Goal: Task Accomplishment & Management: Complete application form

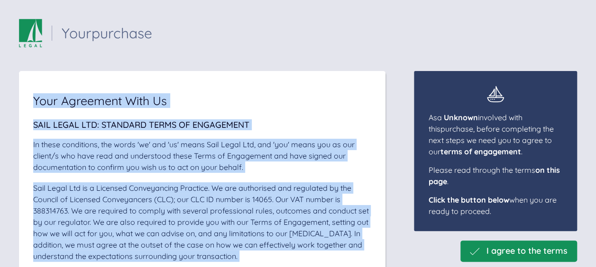
drag, startPoint x: 248, startPoint y: 216, endPoint x: 36, endPoint y: 105, distance: 239.5
copy div "Your Agreement With Us Sail Legal Ltd: Standard Terms of Engagement In these co…"
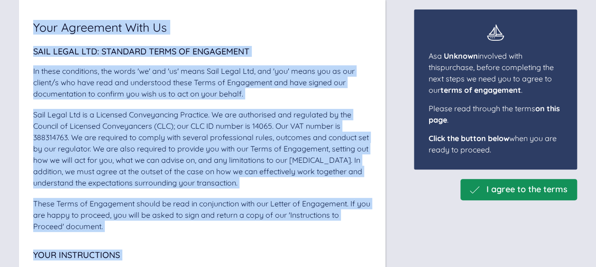
scroll to position [95, 0]
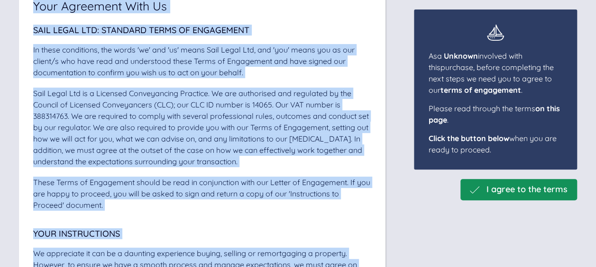
click at [258, 172] on div "Sail Legal Ltd: Standard Terms of Engagement In these conditions, the words 'we…" at bounding box center [202, 118] width 338 height 185
click at [262, 166] on div "Sail Legal Ltd is a Licensed Conveyancing Practice. We are authorised and regul…" at bounding box center [202, 128] width 338 height 80
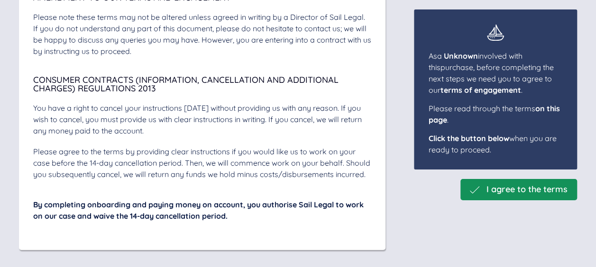
scroll to position [3438, 0]
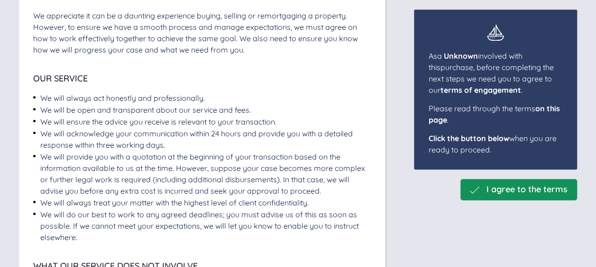
scroll to position [1793, 0]
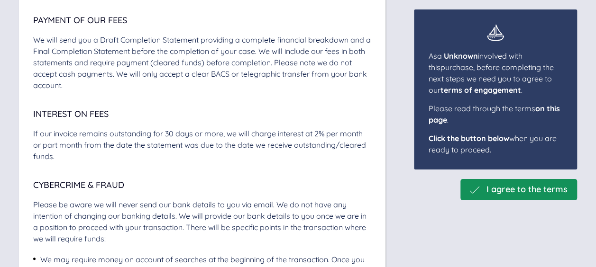
click at [408, 217] on div "I agree to the terms As a Unknown involved with this purchase , before completi…" at bounding box center [298, 85] width 558 height 3615
click at [502, 185] on span "I agree to the terms" at bounding box center [526, 190] width 81 height 10
click at [419, 225] on div "I agree to the terms As a Unknown involved with this purchase , before completi…" at bounding box center [298, 85] width 558 height 3615
click at [499, 189] on span "I agree to the terms" at bounding box center [526, 190] width 81 height 10
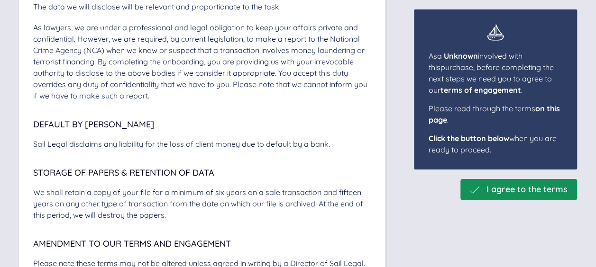
scroll to position [3438, 0]
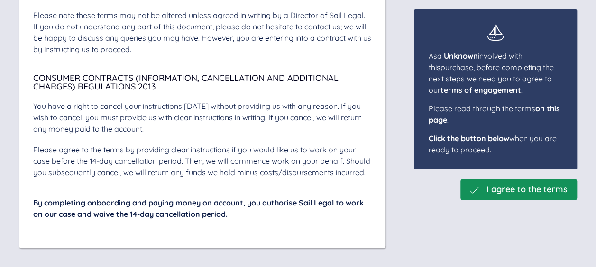
click at [503, 187] on span "I agree to the terms" at bounding box center [526, 190] width 81 height 10
click at [519, 189] on span "I agree to the terms" at bounding box center [526, 190] width 81 height 10
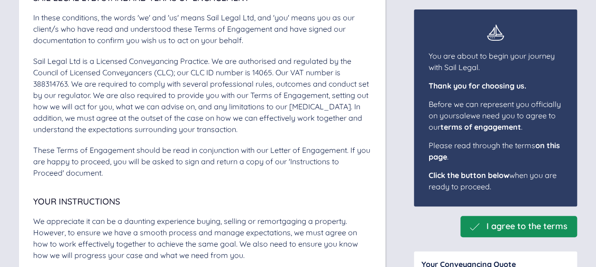
scroll to position [142, 0]
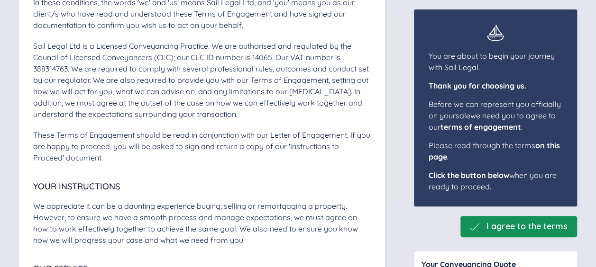
click at [330, 189] on span "Your Instructions" at bounding box center [202, 186] width 338 height 9
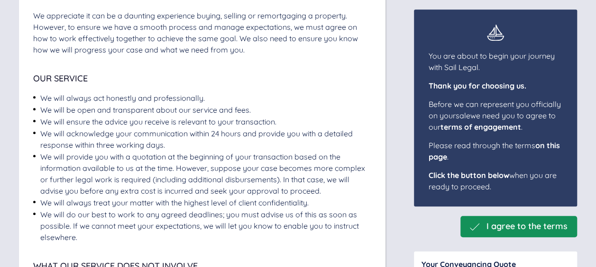
scroll to position [1793, 0]
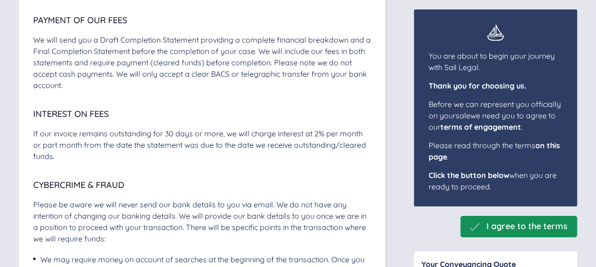
click at [330, 189] on span "Cybercrime & Fraud" at bounding box center [202, 185] width 338 height 9
click at [497, 224] on span "I agree to the terms" at bounding box center [526, 227] width 81 height 10
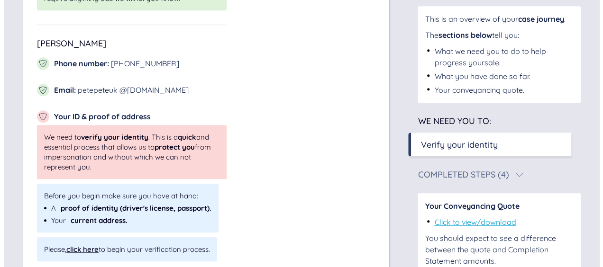
scroll to position [350, 0]
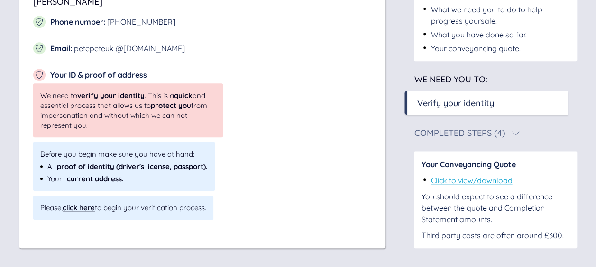
click at [445, 180] on link "Click to view/download" at bounding box center [471, 180] width 82 height 9
click at [83, 208] on div "click here" at bounding box center [79, 207] width 32 height 9
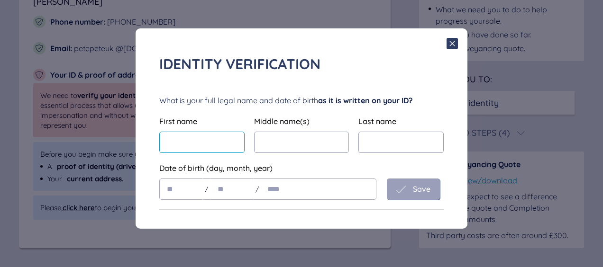
click at [174, 148] on input "text" at bounding box center [201, 142] width 85 height 21
type input "*****"
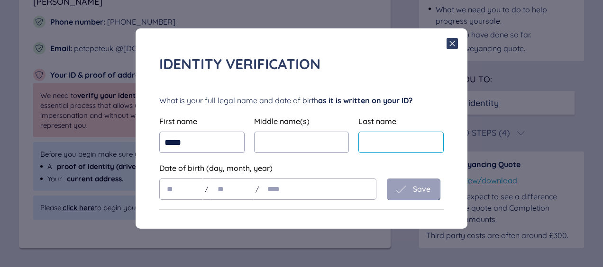
click at [365, 147] on input "text" at bounding box center [400, 142] width 85 height 21
type input "********"
click at [193, 192] on input "text" at bounding box center [181, 189] width 44 height 21
type input "**"
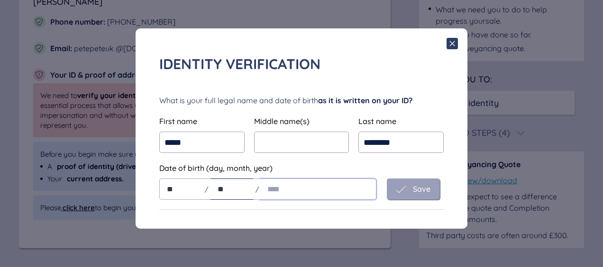
type input "**"
type input "****"
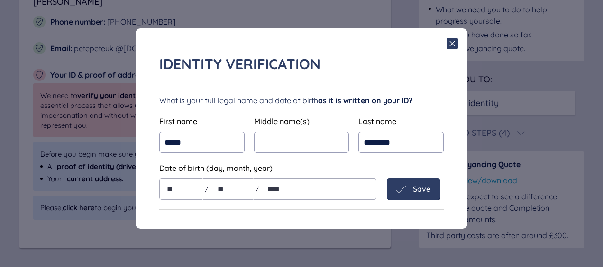
click at [416, 184] on div "Save" at bounding box center [413, 189] width 53 height 21
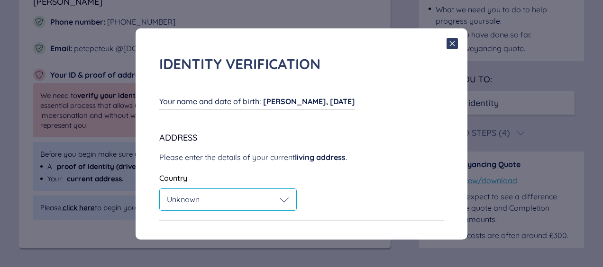
click at [236, 196] on div "Unknown" at bounding box center [228, 199] width 122 height 9
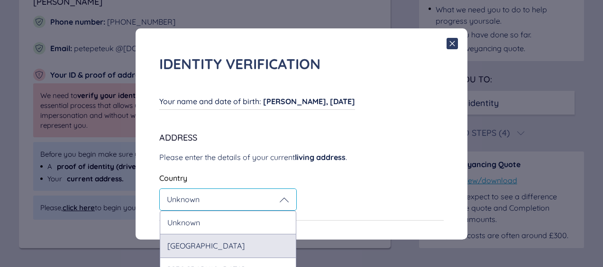
click at [234, 238] on div "United Kingdom" at bounding box center [228, 245] width 136 height 23
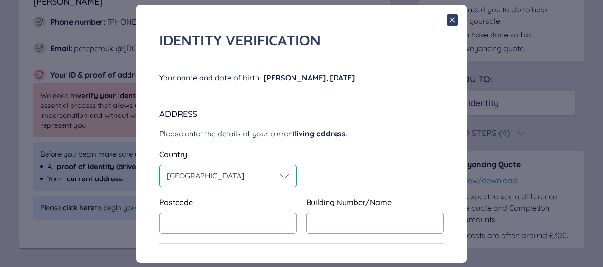
scroll to position [24, 0]
click at [251, 222] on input "text" at bounding box center [227, 223] width 137 height 21
type input "*******"
click at [318, 222] on input "text" at bounding box center [374, 223] width 137 height 21
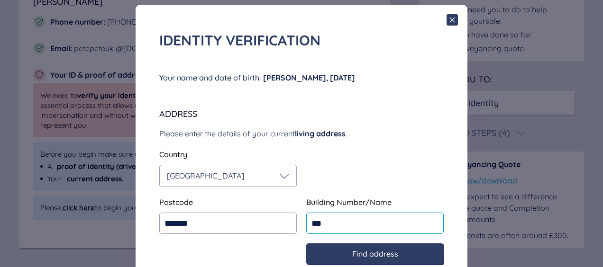
scroll to position [55, 0]
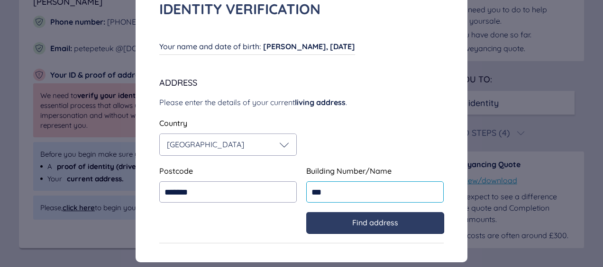
type input "***"
click at [286, 219] on div "Find address" at bounding box center [301, 222] width 284 height 21
click at [340, 223] on div "Find address" at bounding box center [375, 222] width 118 height 9
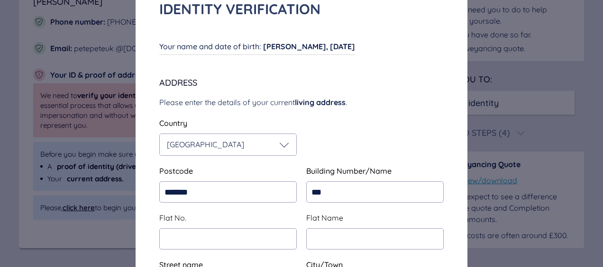
type input "**********"
type input "*******"
type input "********"
type input "**********"
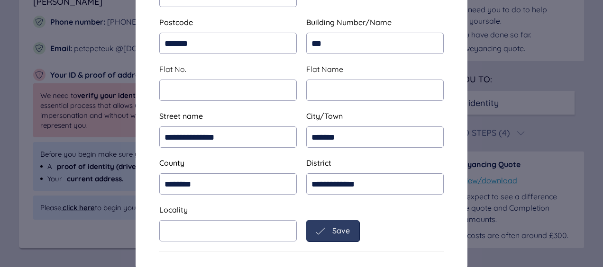
scroll to position [211, 0]
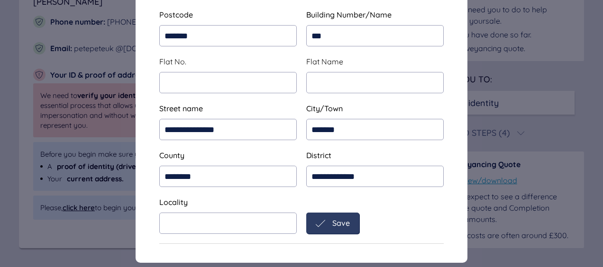
click at [334, 227] on div "Save" at bounding box center [333, 223] width 34 height 9
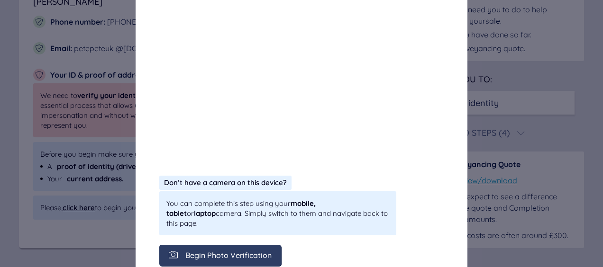
scroll to position [255, 0]
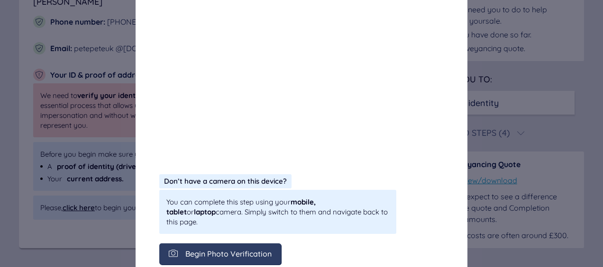
click at [229, 250] on span "Begin Photo Verification" at bounding box center [228, 254] width 86 height 9
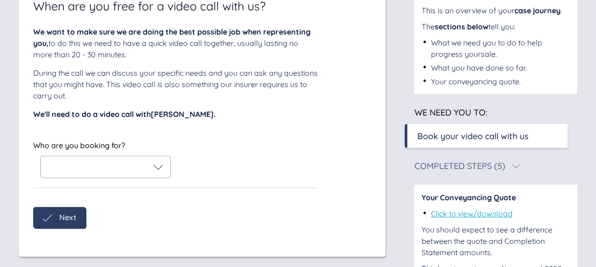
scroll to position [47, 0]
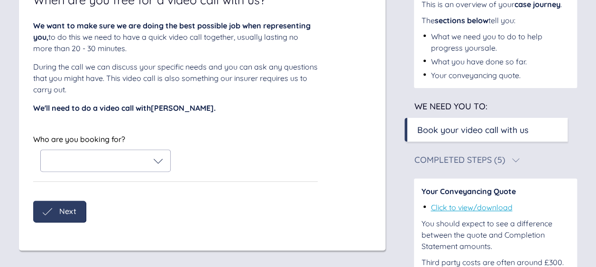
scroll to position [81, 0]
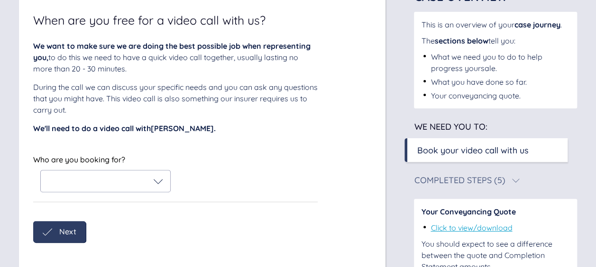
click at [425, 181] on div "Completed Steps (5)" at bounding box center [459, 180] width 91 height 9
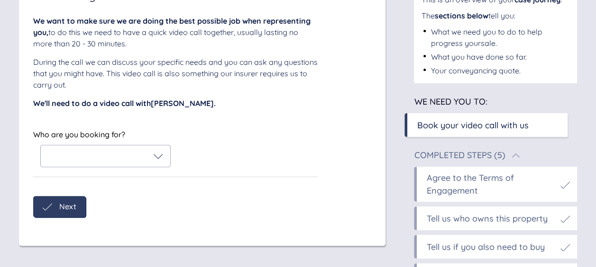
scroll to position [11, 0]
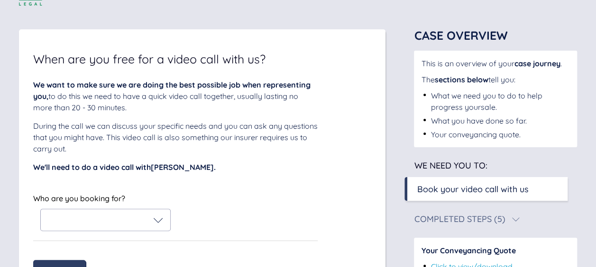
scroll to position [95, 0]
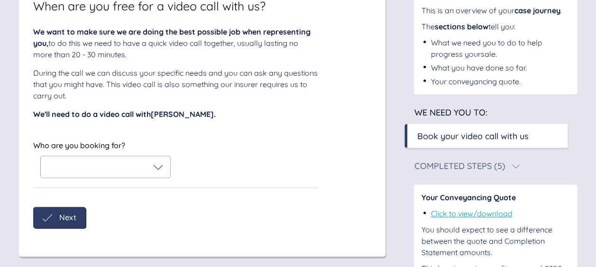
click at [106, 171] on div at bounding box center [105, 167] width 115 height 9
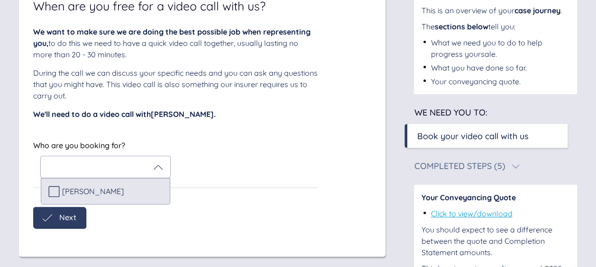
click at [97, 188] on span "[PERSON_NAME]" at bounding box center [93, 191] width 62 height 9
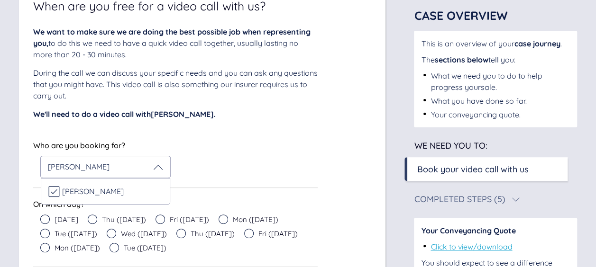
click at [170, 143] on div "Who are you booking for?" at bounding box center [101, 145] width 137 height 11
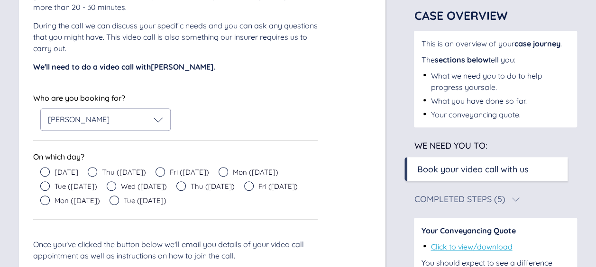
click at [76, 171] on span "Tomorrow" at bounding box center [66, 172] width 24 height 7
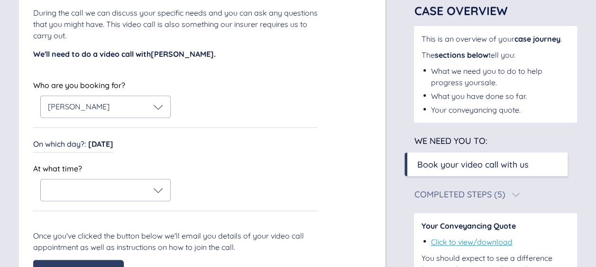
scroll to position [169, 0]
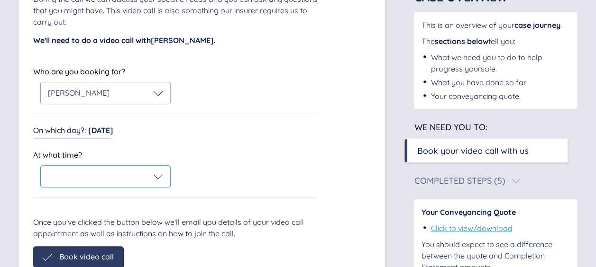
click at [146, 181] on div at bounding box center [105, 176] width 129 height 21
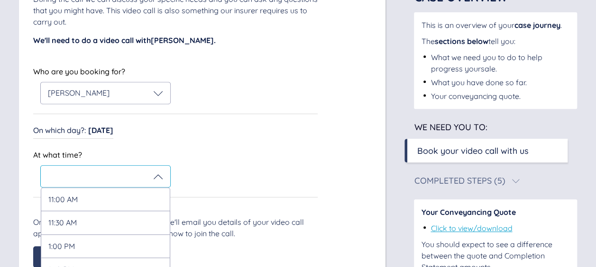
scroll to position [216, 0]
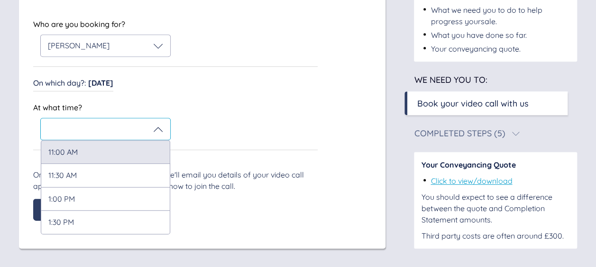
click at [133, 157] on div "11:00 AM" at bounding box center [105, 151] width 129 height 23
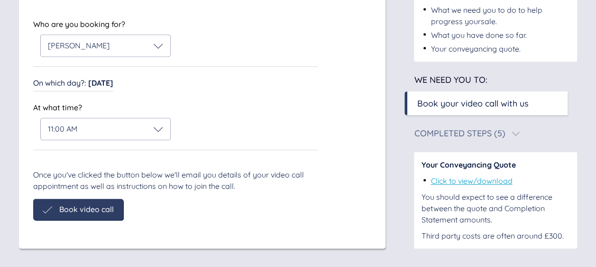
scroll to position [182, 0]
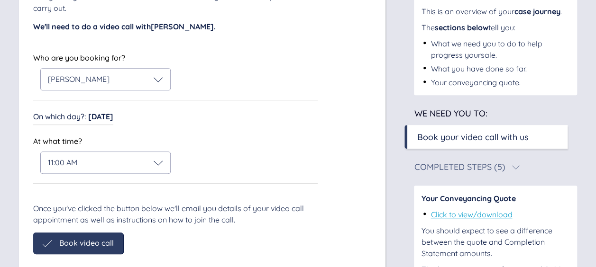
click at [133, 157] on div "We want to make sure we are doing the best possible job when representing you, …" at bounding box center [175, 96] width 284 height 316
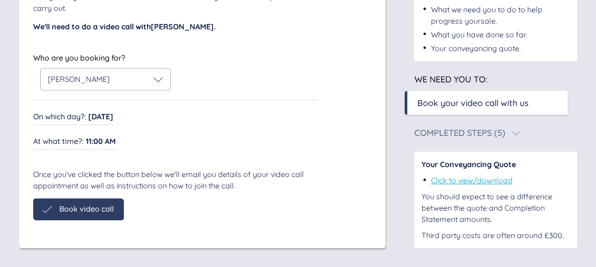
click at [95, 205] on span "Book video call" at bounding box center [86, 209] width 54 height 9
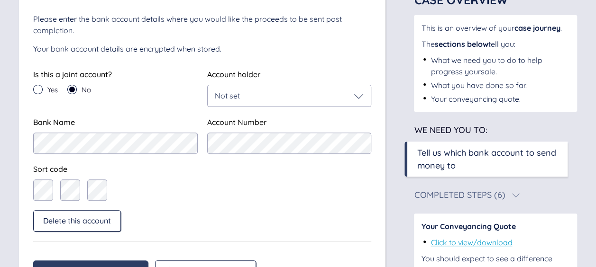
scroll to position [122, 0]
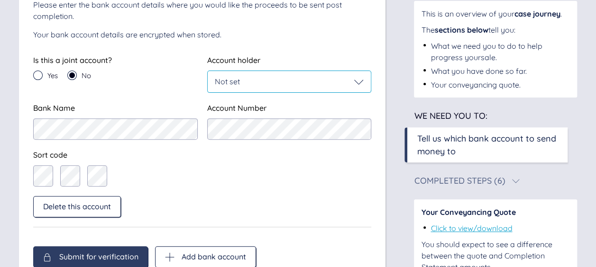
click at [219, 81] on span "Not set" at bounding box center [227, 81] width 25 height 9
click at [193, 72] on div "Yes No" at bounding box center [115, 78] width 164 height 14
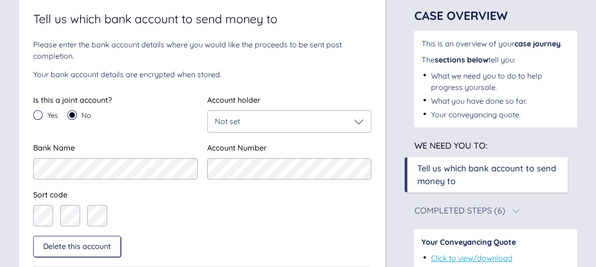
scroll to position [95, 0]
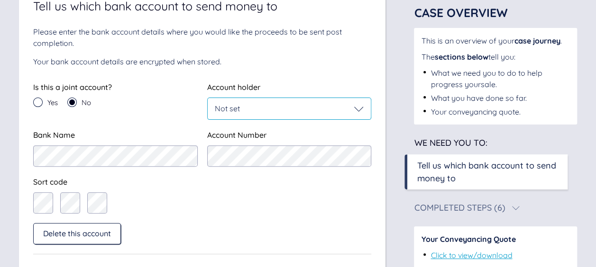
click at [219, 112] on span "Not set" at bounding box center [227, 108] width 25 height 9
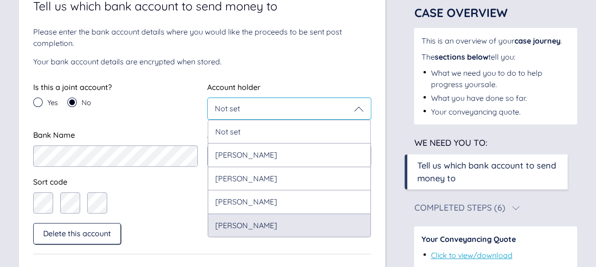
click at [220, 227] on div "[PERSON_NAME]" at bounding box center [289, 226] width 163 height 24
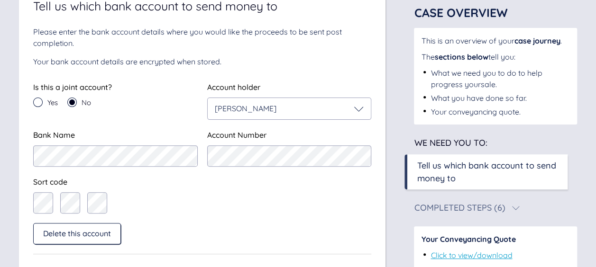
click at [220, 227] on div "Delete this account" at bounding box center [202, 233] width 338 height 21
click at [29, 207] on div "Tell us which bank account to send money to Please enter the bank account detai…" at bounding box center [202, 149] width 366 height 347
click at [153, 212] on div at bounding box center [115, 202] width 164 height 21
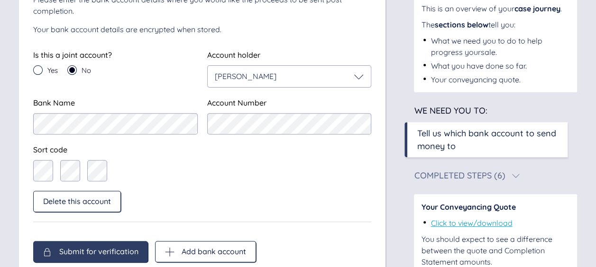
scroll to position [142, 0]
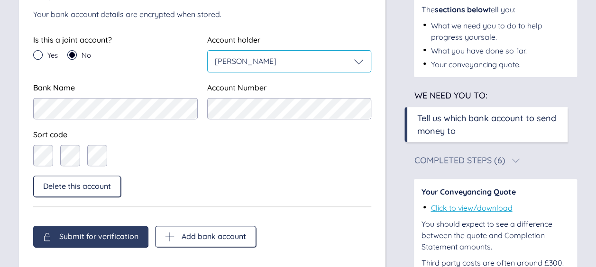
click at [325, 66] on div "[PERSON_NAME]" at bounding box center [289, 61] width 163 height 21
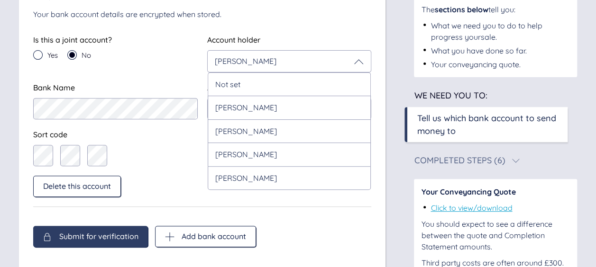
click at [182, 151] on div at bounding box center [115, 155] width 164 height 21
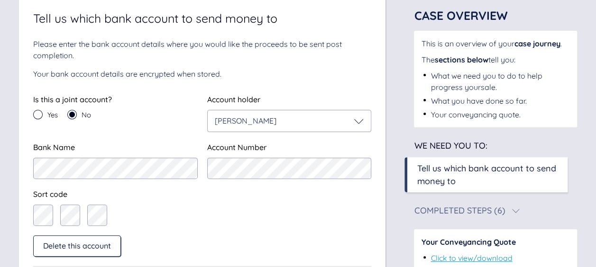
scroll to position [122, 0]
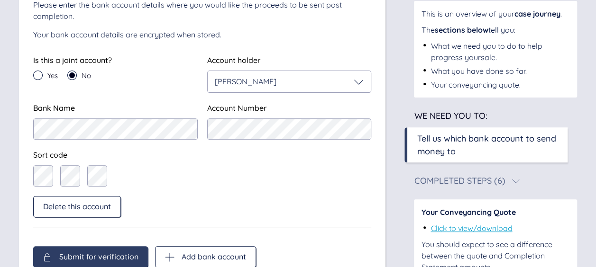
click at [82, 175] on div at bounding box center [115, 175] width 164 height 21
click at [135, 176] on div at bounding box center [115, 175] width 164 height 21
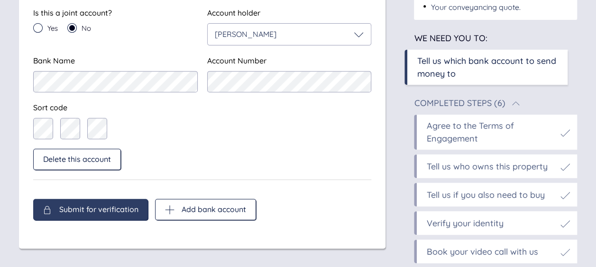
scroll to position [217, 0]
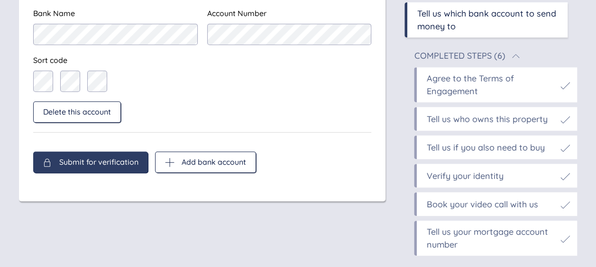
click at [445, 175] on div "Verify your identity" at bounding box center [464, 176] width 77 height 13
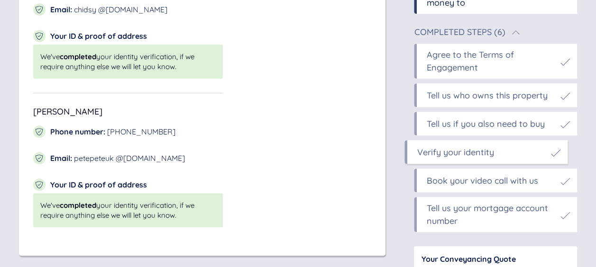
scroll to position [288, 0]
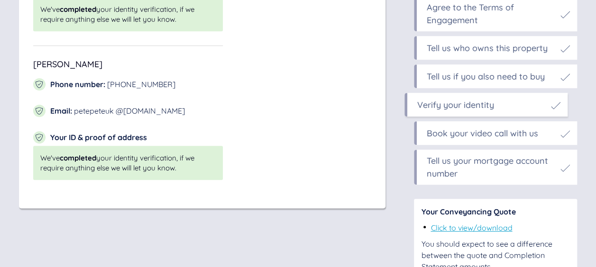
click at [360, 259] on div "Verify your identity Sail Legal verifies the authenticity of all emails and pho…" at bounding box center [298, 39] width 558 height 512
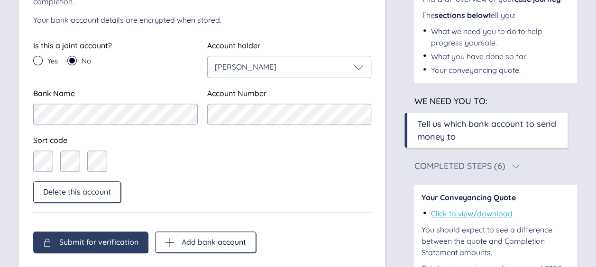
scroll to position [122, 0]
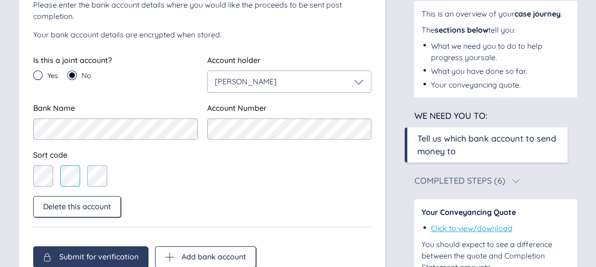
click at [59, 178] on div at bounding box center [115, 175] width 164 height 21
click at [160, 174] on div at bounding box center [115, 175] width 164 height 21
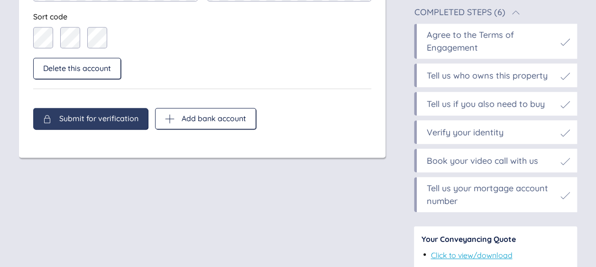
scroll to position [264, 0]
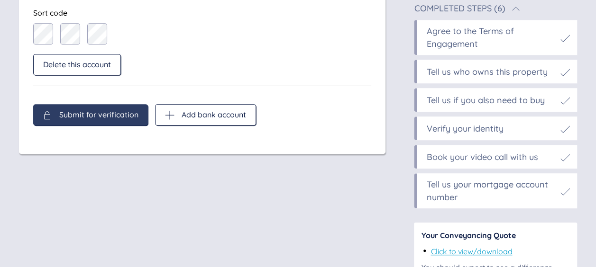
click at [428, 161] on div "Book your video call with us" at bounding box center [481, 157] width 111 height 13
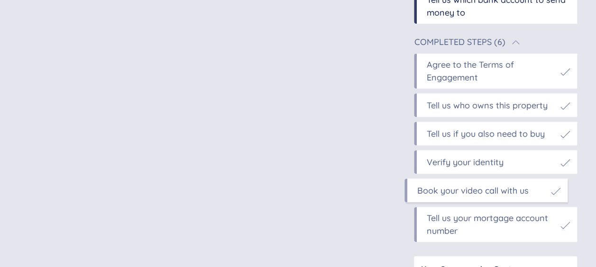
scroll to position [237, 0]
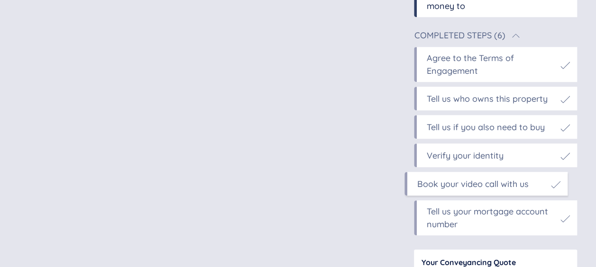
click at [423, 218] on div "Tell us your mortgage account number" at bounding box center [495, 217] width 163 height 35
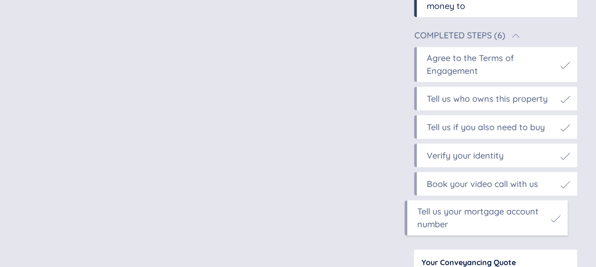
click at [433, 157] on div "Verify your identity" at bounding box center [464, 155] width 77 height 13
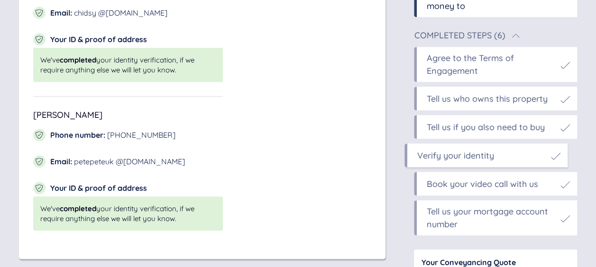
click at [431, 186] on div "Book your video call with us" at bounding box center [481, 184] width 111 height 13
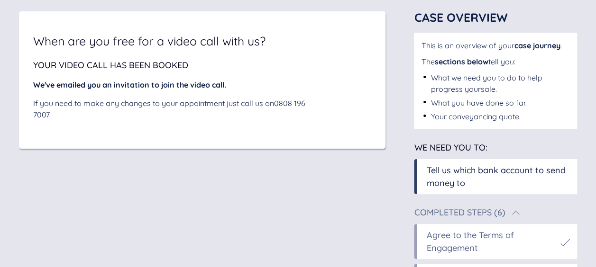
scroll to position [0, 0]
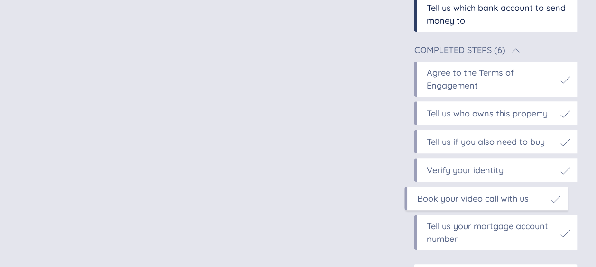
scroll to position [237, 0]
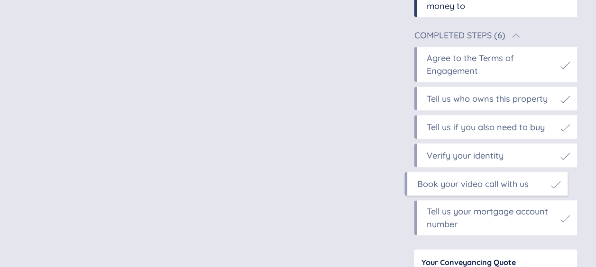
click at [439, 160] on div "Verify your identity" at bounding box center [464, 155] width 77 height 13
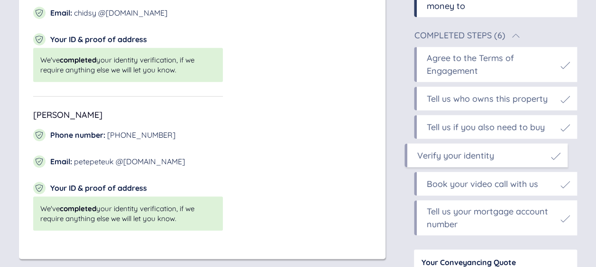
click at [355, 228] on div "Peter Chidgey Phone number : +447854929211 Email : chidsy @icloud.com Your ID &…" at bounding box center [202, 96] width 338 height 269
click at [397, 62] on div "Verify your identity Sail Legal verifies the authenticity of all emails and pho…" at bounding box center [298, 90] width 558 height 512
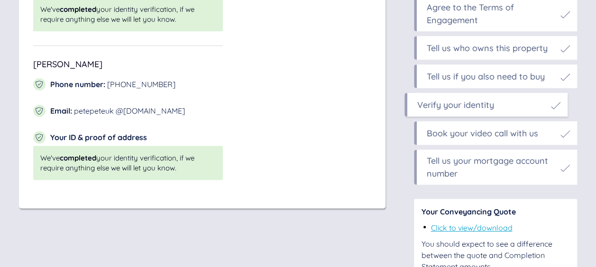
scroll to position [193, 0]
